Goal: Communication & Community: Ask a question

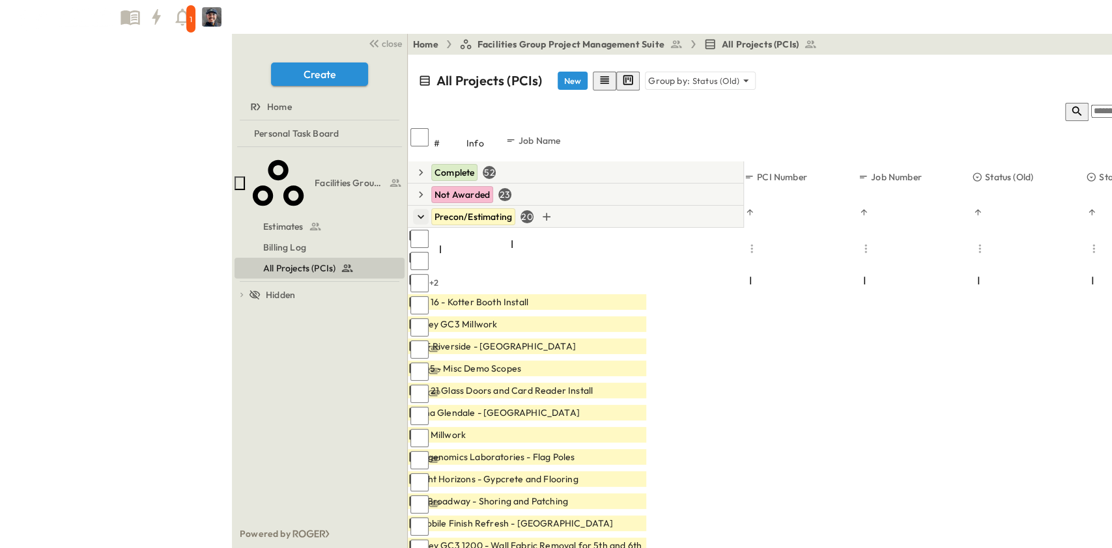
click at [414, 210] on icon "button" at bounding box center [420, 216] width 13 height 13
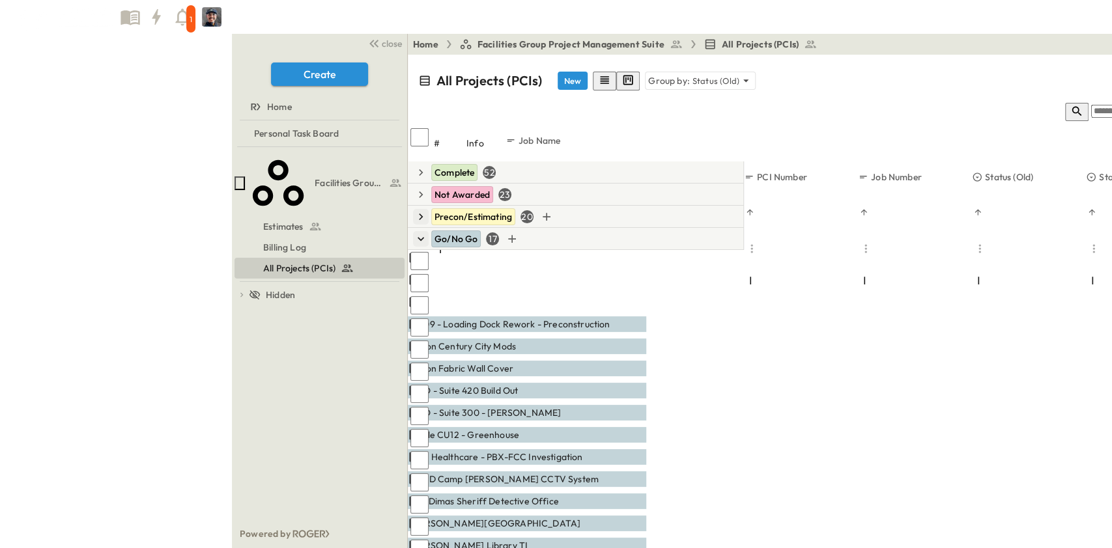
click at [414, 232] on icon "button" at bounding box center [420, 238] width 13 height 13
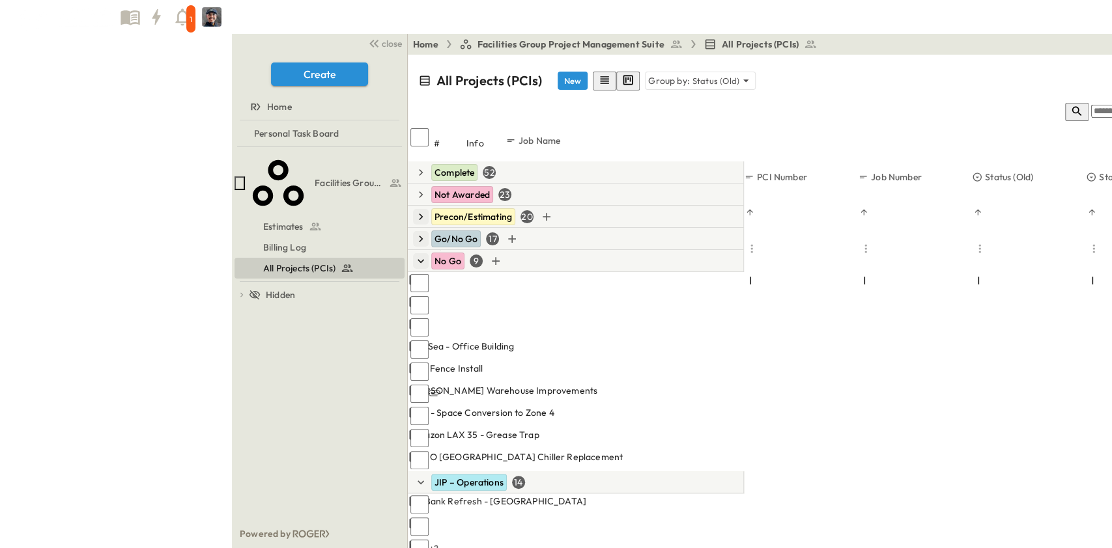
click at [417, 259] on icon "button" at bounding box center [420, 261] width 7 height 4
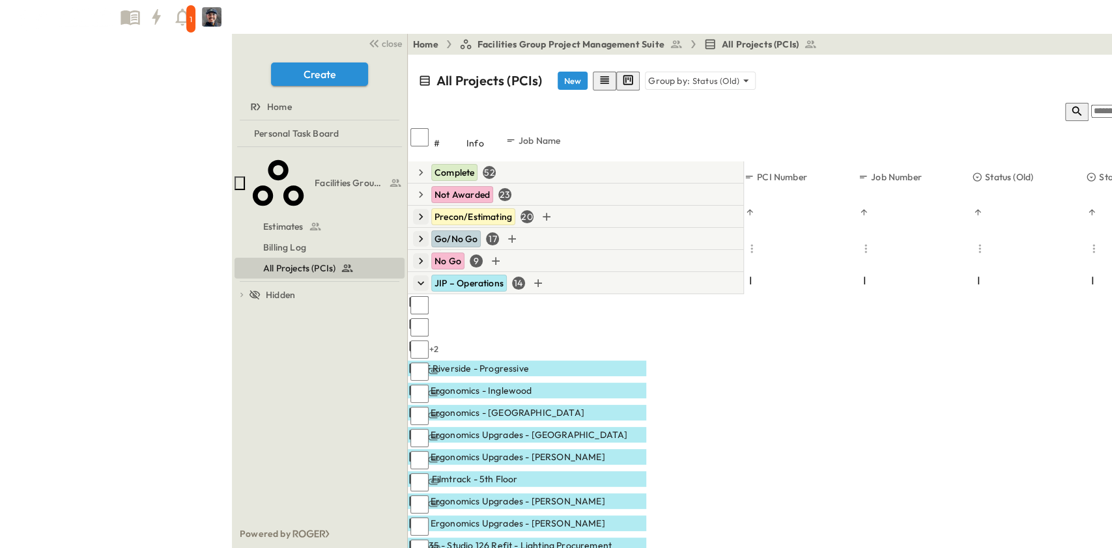
click at [414, 277] on icon "button" at bounding box center [420, 283] width 13 height 13
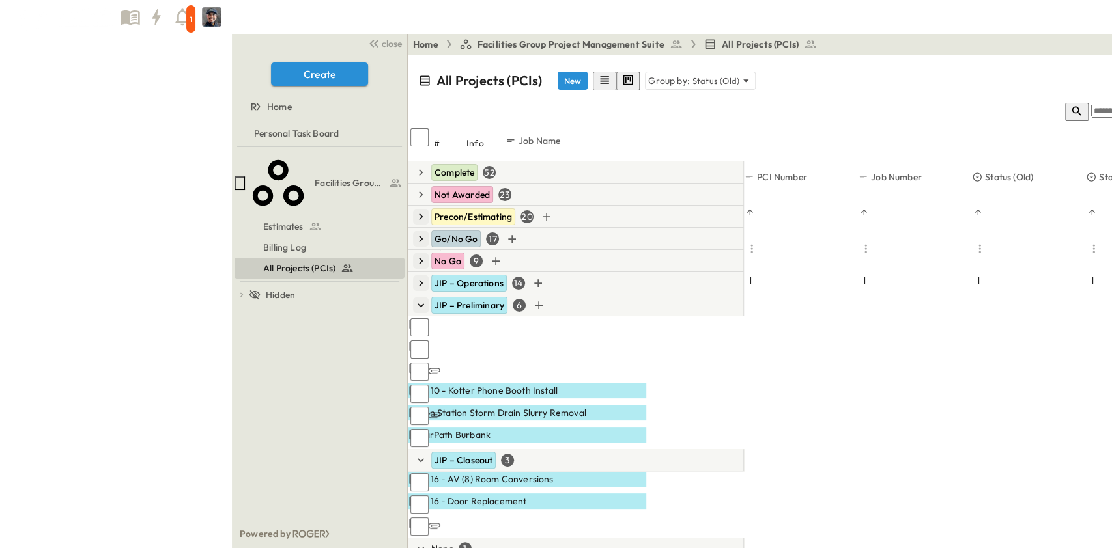
click at [414, 299] on icon "button" at bounding box center [420, 305] width 13 height 13
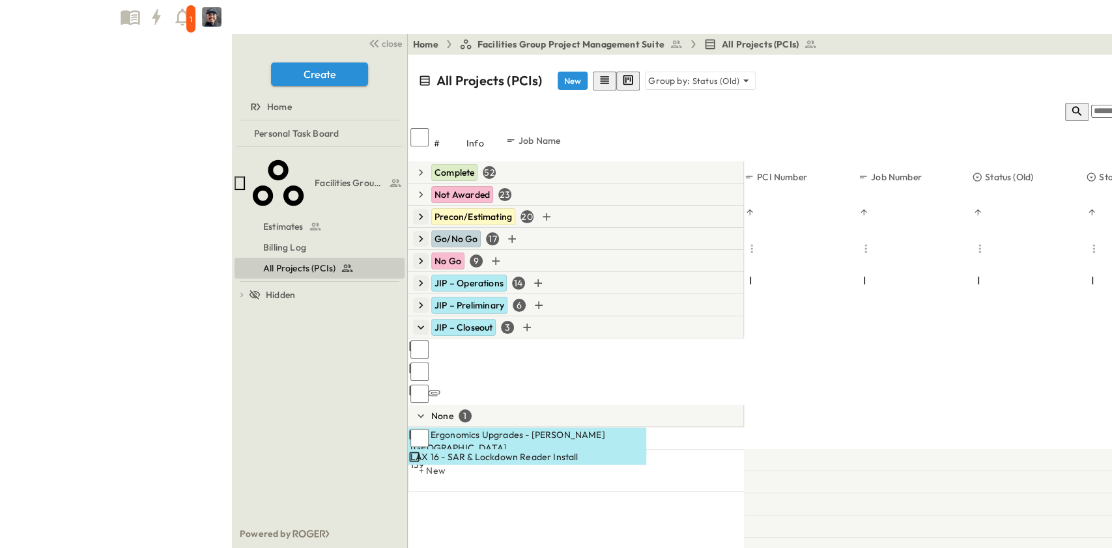
click at [414, 321] on icon "button" at bounding box center [420, 327] width 13 height 13
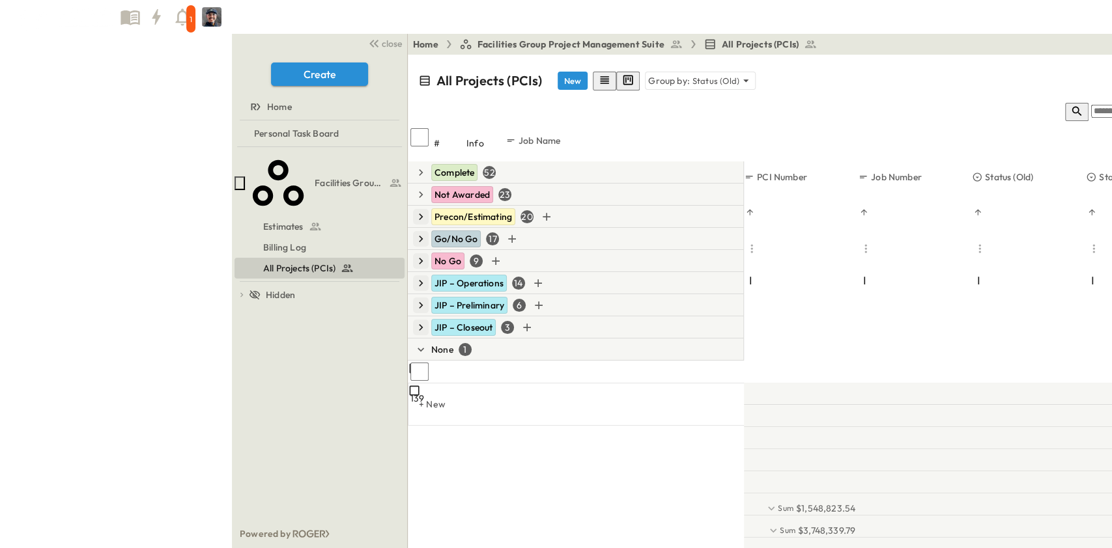
click at [419, 214] on icon "button" at bounding box center [421, 217] width 4 height 7
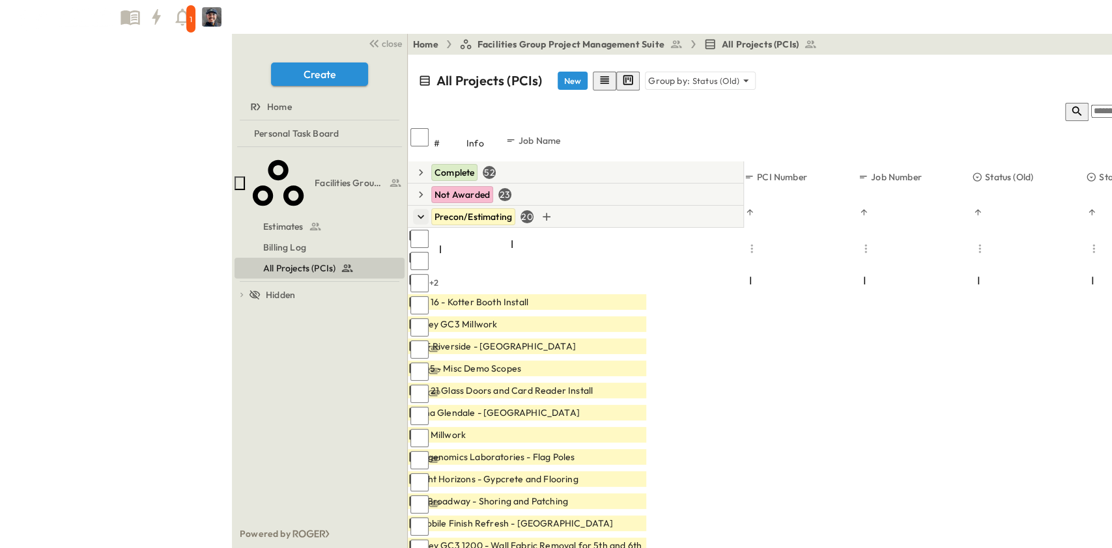
click at [414, 210] on icon "button" at bounding box center [420, 216] width 13 height 13
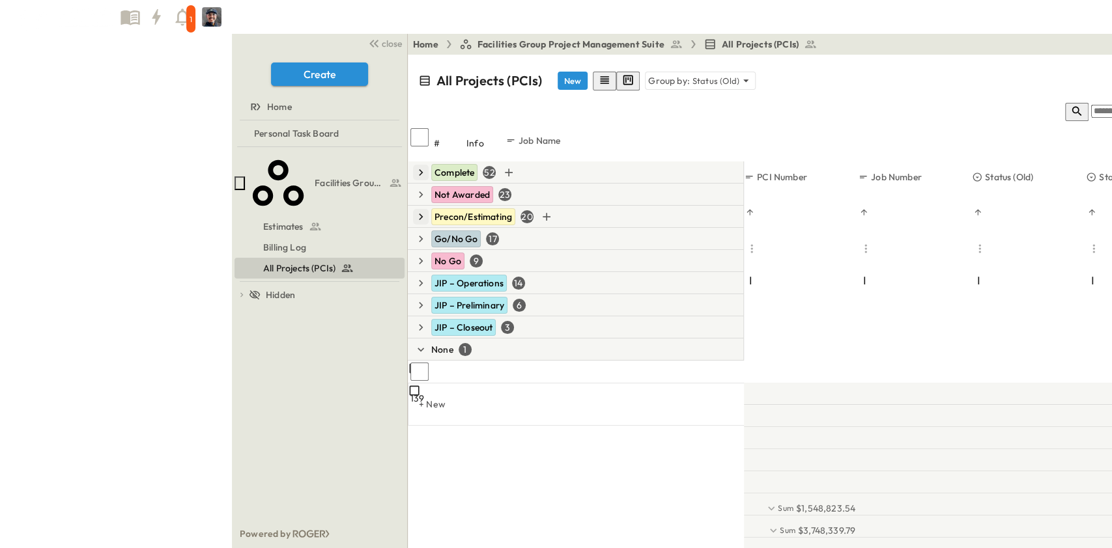
click at [414, 166] on icon "button" at bounding box center [420, 172] width 13 height 13
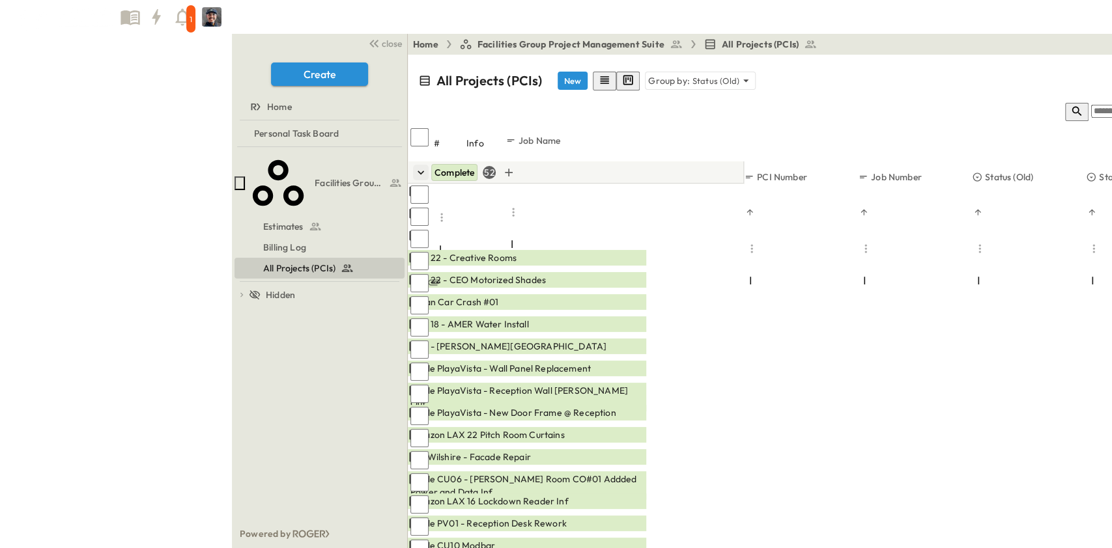
click at [414, 166] on icon "button" at bounding box center [420, 172] width 13 height 13
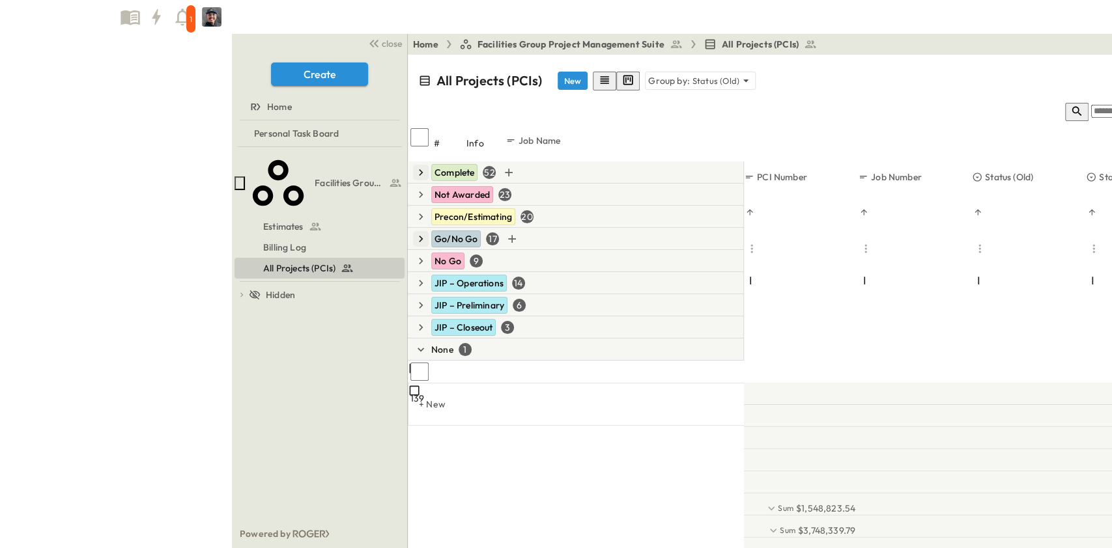
click at [414, 232] on icon "button" at bounding box center [420, 238] width 13 height 13
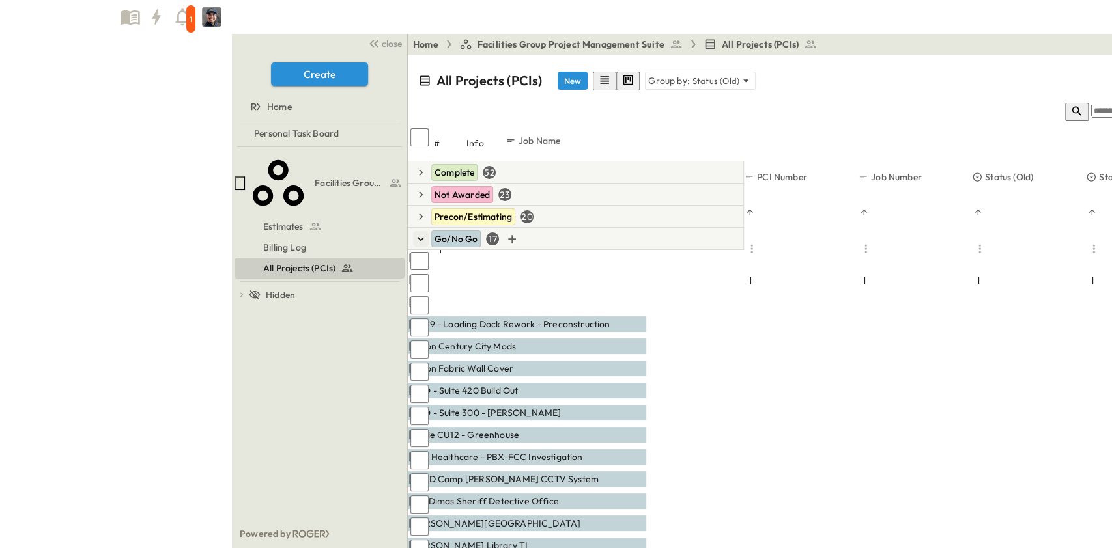
click at [417, 237] on icon "button" at bounding box center [420, 239] width 7 height 4
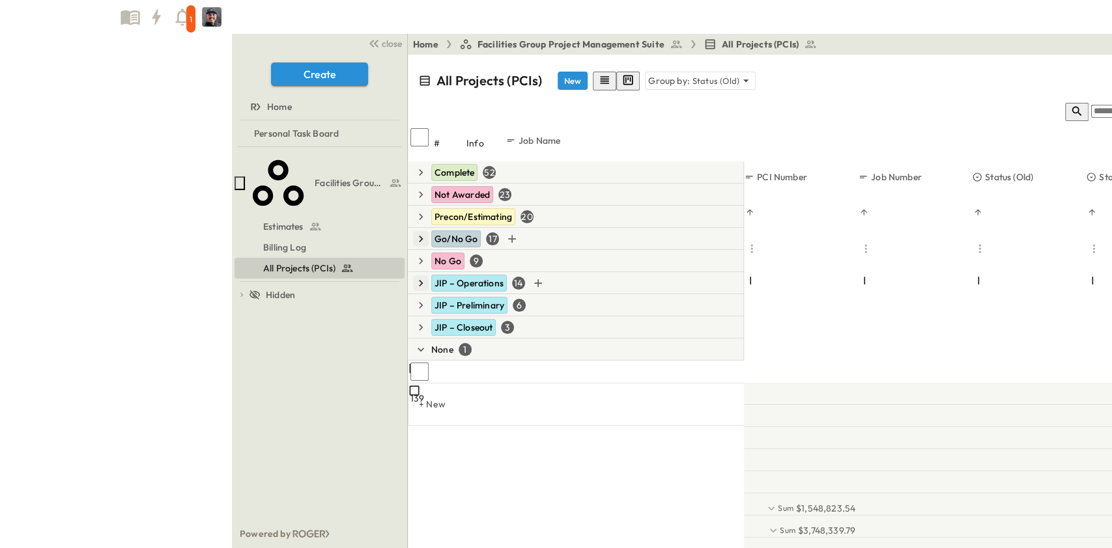
click at [419, 280] on icon "button" at bounding box center [421, 283] width 4 height 7
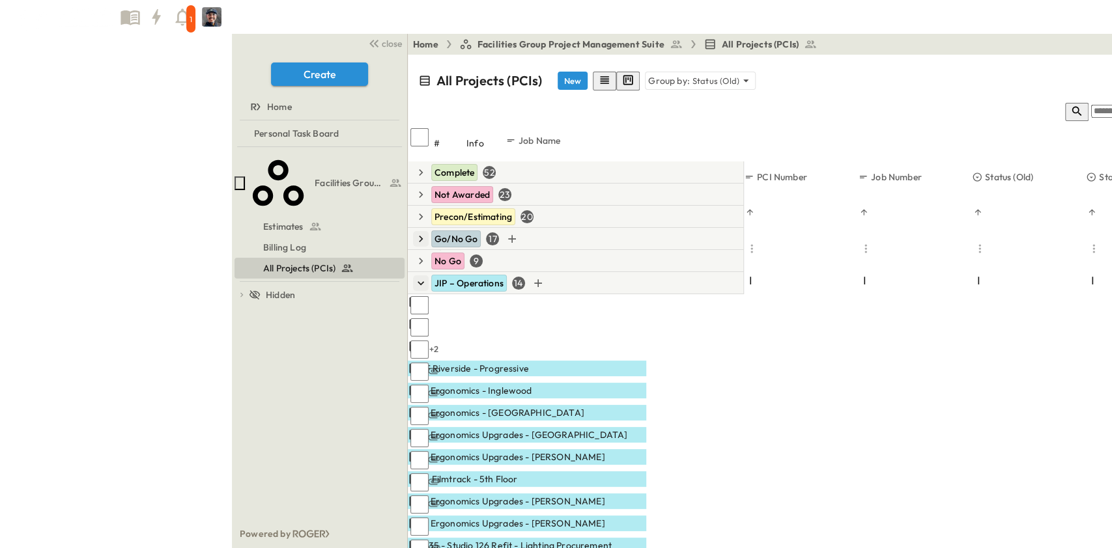
click at [414, 277] on icon "button" at bounding box center [420, 283] width 13 height 13
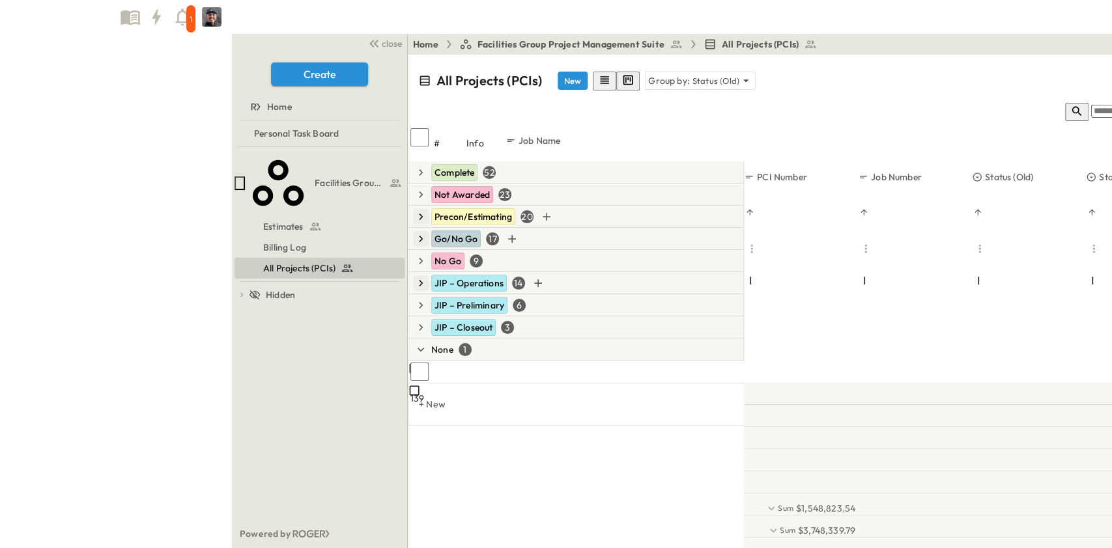
click at [414, 210] on icon "button" at bounding box center [420, 216] width 13 height 13
